Goal: Unclear

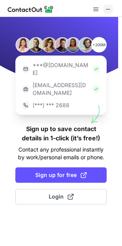
click at [110, 8] on span at bounding box center [108, 9] width 6 height 6
